Goal: Find specific page/section: Find specific page/section

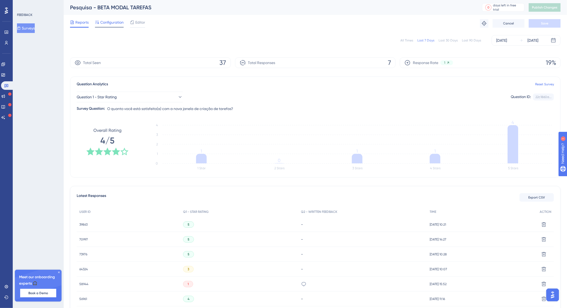
click at [106, 23] on span "Configuration" at bounding box center [111, 22] width 23 height 6
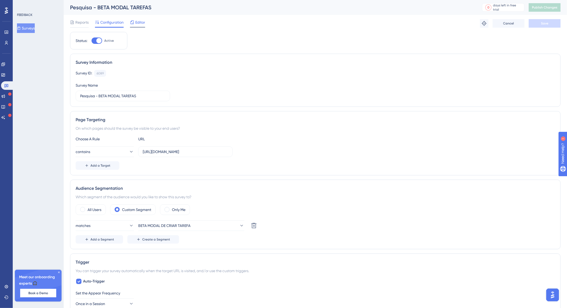
click at [139, 23] on span "Editor" at bounding box center [140, 22] width 10 height 6
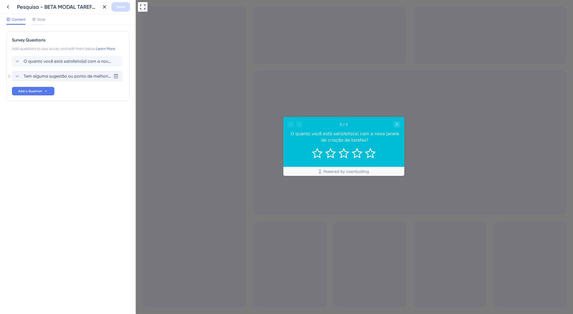
click at [34, 74] on span "Tem alguma sugestão ou ponto de melhoria? Diga o que tornaria essa experiência …" at bounding box center [68, 76] width 88 height 6
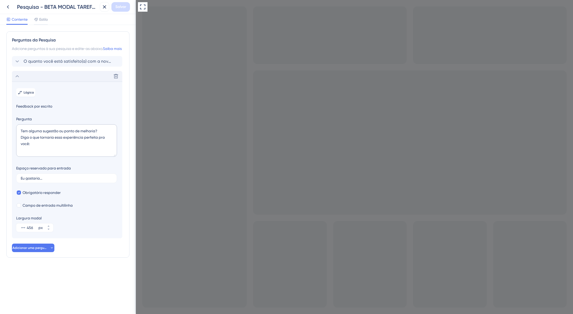
click at [34, 109] on span "Feedback por escrito" at bounding box center [67, 106] width 102 height 6
click at [9, 8] on icon at bounding box center [8, 7] width 6 height 6
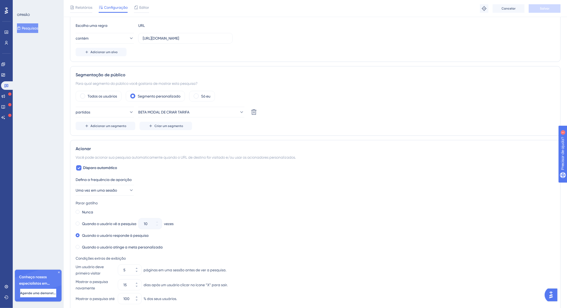
scroll to position [14, 0]
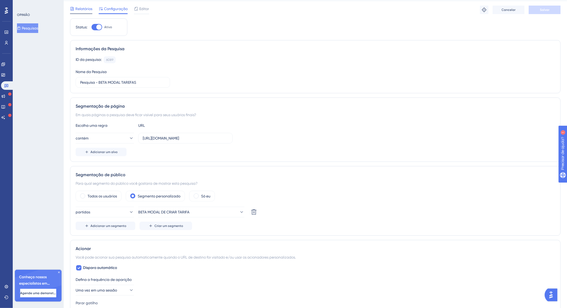
click at [77, 10] on font "Relatórios" at bounding box center [83, 9] width 17 height 4
